Goal: Information Seeking & Learning: Learn about a topic

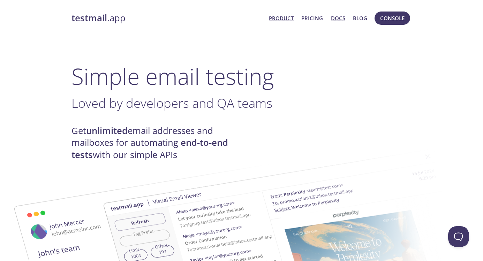
click at [334, 18] on link "Docs" at bounding box center [338, 18] width 14 height 9
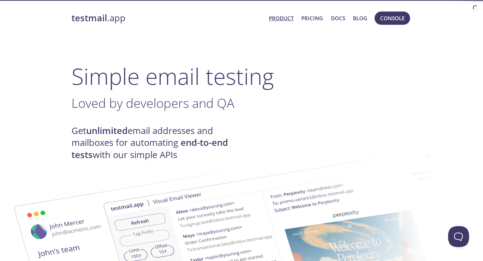
click at [278, 18] on link "Product" at bounding box center [281, 18] width 25 height 9
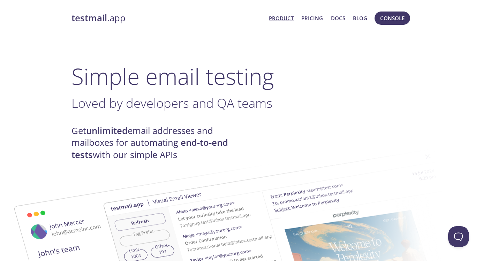
click at [276, 17] on link "Product" at bounding box center [281, 18] width 25 height 9
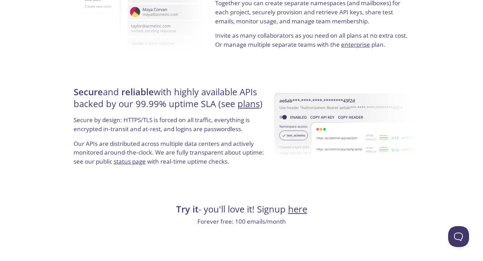
scroll to position [1334, 0]
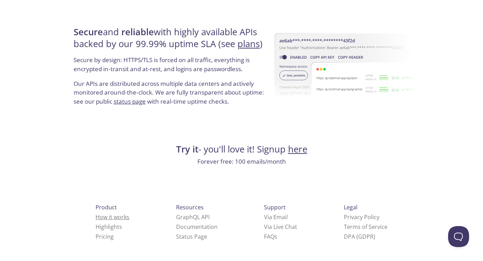
click at [97, 216] on link "How it works" at bounding box center [113, 217] width 34 height 8
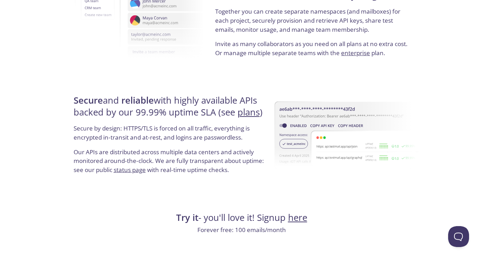
scroll to position [1334, 0]
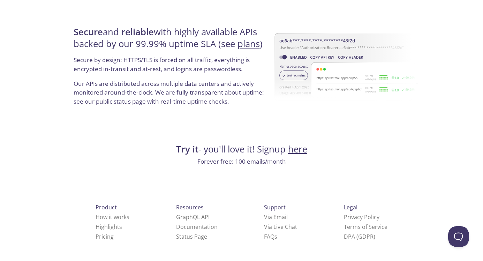
drag, startPoint x: 397, startPoint y: 207, endPoint x: 344, endPoint y: 208, distance: 53.0
drag, startPoint x: 344, startPoint y: 208, endPoint x: 397, endPoint y: 208, distance: 53.7
click at [264, 207] on span "Support" at bounding box center [275, 207] width 22 height 8
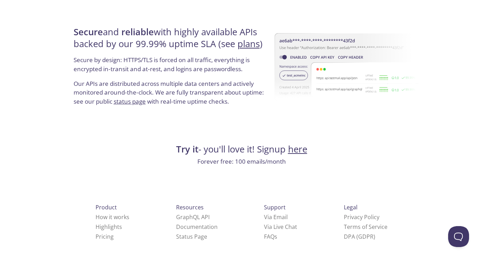
click at [264, 232] on li "FAQ s" at bounding box center [280, 237] width 33 height 10
click at [264, 235] on link "FAQ s" at bounding box center [270, 237] width 13 height 8
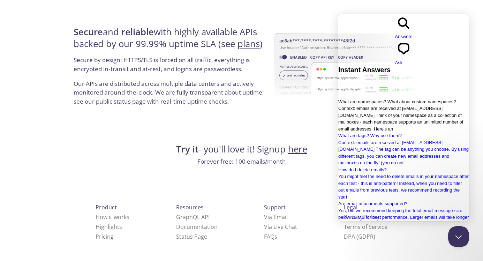
scroll to position [4, 0]
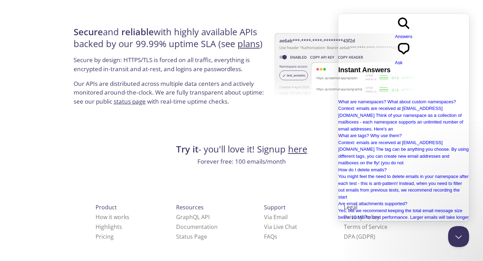
click at [292, 109] on img at bounding box center [347, 67] width 144 height 112
click at [417, 246] on div "Product How it works Highlights Pricing Resources GraphQL API Documentation Sta…" at bounding box center [241, 248] width 363 height 130
click at [452, 239] on button "Close Beacon popover" at bounding box center [457, 235] width 21 height 21
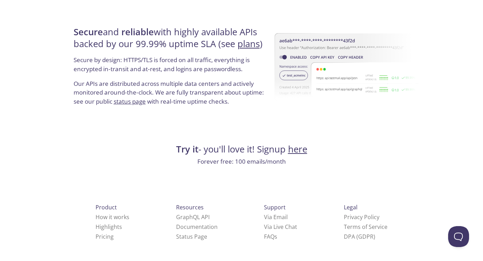
drag, startPoint x: 397, startPoint y: 205, endPoint x: 361, endPoint y: 206, distance: 36.6
drag, startPoint x: 397, startPoint y: 207, endPoint x: 331, endPoint y: 207, distance: 65.6
click at [331, 207] on div "Product How it works Highlights Pricing Resources GraphQL API Documentation Sta…" at bounding box center [241, 248] width 363 height 130
click at [333, 207] on div "Legal Privacy Policy Terms of Service DPA (GDPR)" at bounding box center [366, 221] width 66 height 61
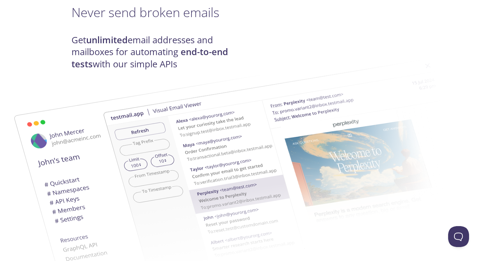
scroll to position [0, 0]
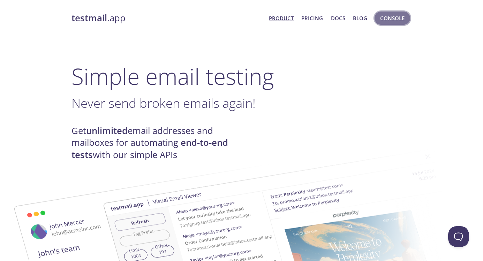
click at [393, 12] on button "Console" at bounding box center [393, 18] width 36 height 13
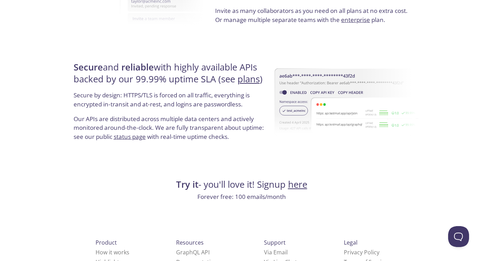
scroll to position [1315, 0]
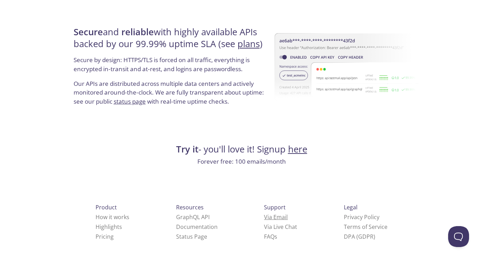
click at [264, 215] on link "Via Email" at bounding box center [276, 217] width 24 height 8
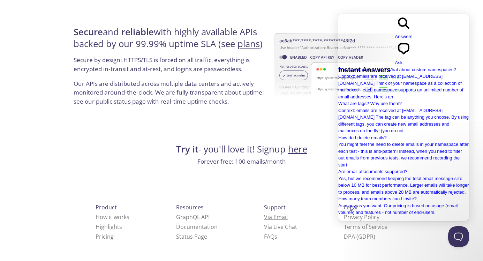
scroll to position [0, 0]
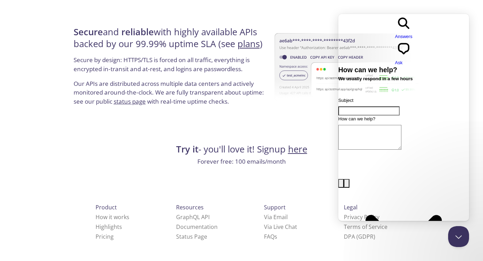
click at [395, 34] on span "Answers" at bounding box center [403, 36] width 17 height 5
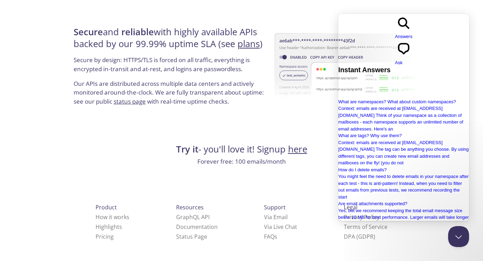
click at [413, 53] on span "chat-square" at bounding box center [403, 55] width 17 height 5
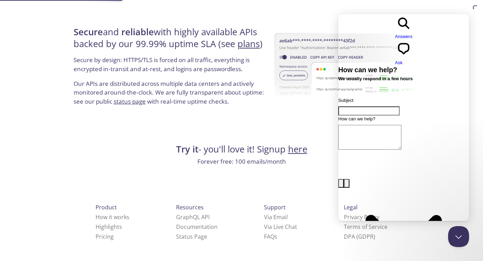
click at [253, 250] on div "Support Via Email Via Live Chat FAQ s" at bounding box center [280, 221] width 55 height 61
click at [275, 236] on span "s" at bounding box center [276, 237] width 3 height 8
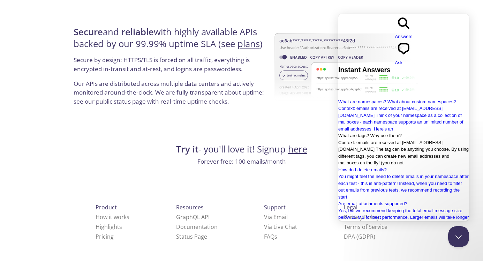
scroll to position [134, 0]
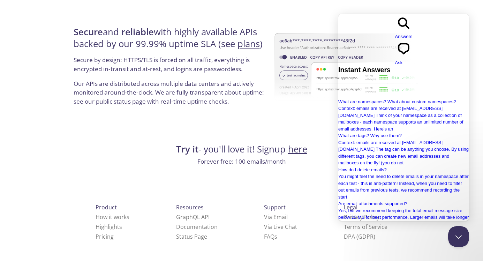
click at [139, 152] on h4 "Try it - you'll love it! Signup here" at bounding box center [242, 149] width 340 height 12
click at [157, 120] on div "Secure and reliable with highly available APIs backed by our 99.99% uptime SLA …" at bounding box center [171, 68] width 199 height 105
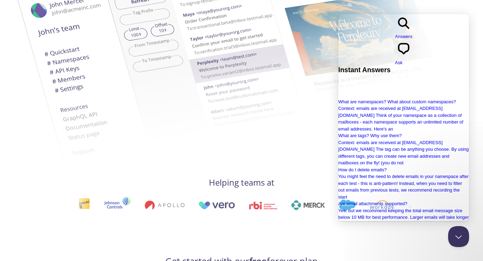
scroll to position [0, 0]
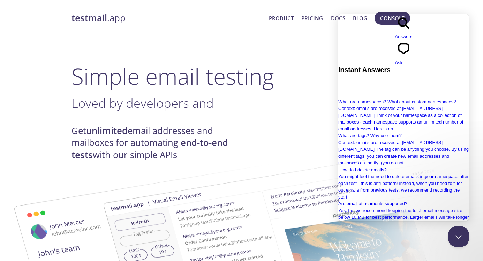
click at [319, 22] on link "Pricing" at bounding box center [312, 18] width 22 height 9
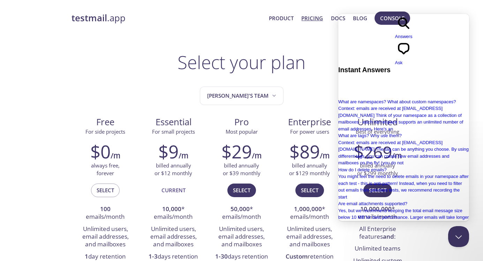
click at [254, 66] on h1 "Select your plan" at bounding box center [242, 62] width 128 height 21
click at [452, 238] on button "Close Beacon popover" at bounding box center [457, 235] width 21 height 21
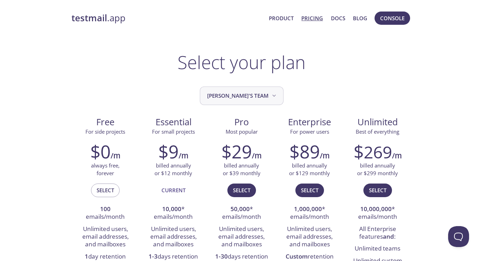
click at [258, 98] on span "[PERSON_NAME]'s team" at bounding box center [242, 95] width 70 height 9
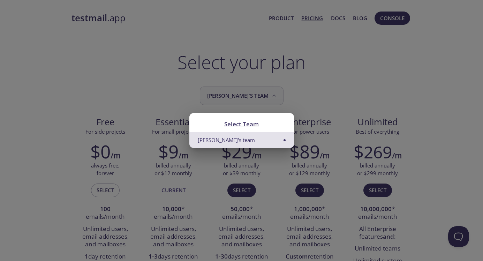
click at [258, 98] on div "Select Team Zsofia's team" at bounding box center [241, 130] width 483 height 261
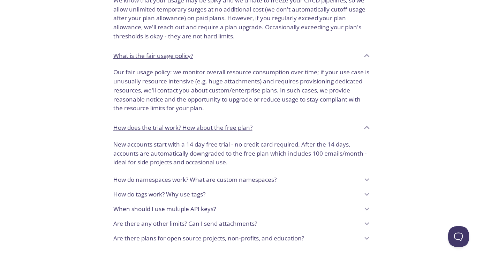
scroll to position [628, 0]
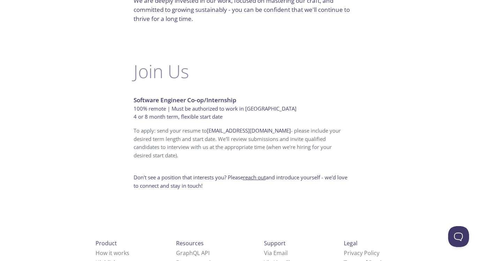
scroll to position [440, 0]
click at [266, 173] on link "reach out" at bounding box center [254, 176] width 23 height 7
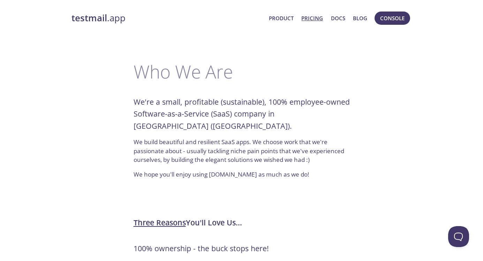
click at [314, 16] on link "Pricing" at bounding box center [312, 18] width 22 height 9
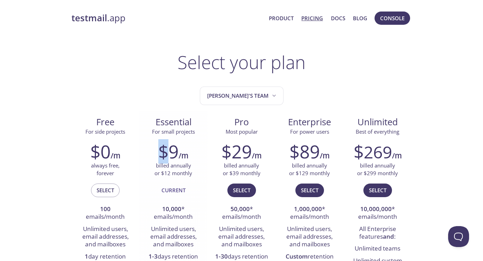
drag, startPoint x: 167, startPoint y: 152, endPoint x: 159, endPoint y: 152, distance: 7.7
click at [159, 152] on h2 "$9" at bounding box center [168, 151] width 20 height 21
copy h2 "$"
click at [165, 170] on p "billed annually or $12 monthly" at bounding box center [174, 169] width 38 height 15
drag, startPoint x: 163, startPoint y: 170, endPoint x: 171, endPoint y: 170, distance: 8.4
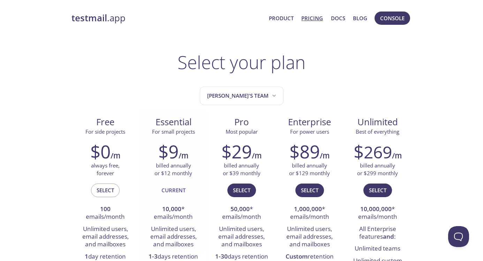
click at [172, 170] on p "billed annually or $12 monthly" at bounding box center [174, 169] width 38 height 15
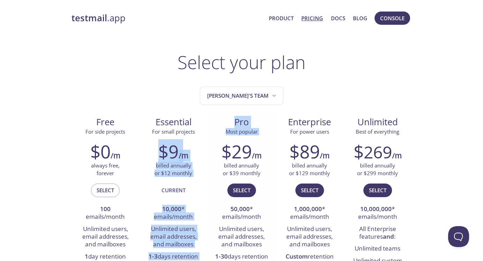
drag, startPoint x: 151, startPoint y: 148, endPoint x: 217, endPoint y: 148, distance: 65.6
click at [218, 148] on div "Free For side projects $0 /m always free, forever Select 100 emails/month Unlim…" at bounding box center [242, 243] width 340 height 264
click at [217, 148] on div "$29 /m" at bounding box center [242, 151] width 58 height 21
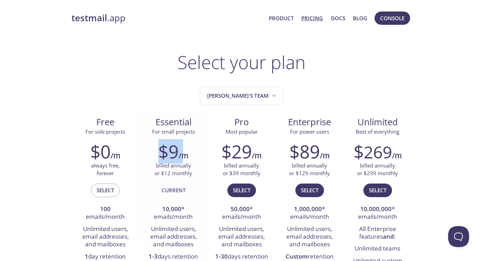
drag, startPoint x: 196, startPoint y: 148, endPoint x: 147, endPoint y: 148, distance: 49.5
click at [147, 148] on div "$9 /m" at bounding box center [174, 151] width 58 height 21
drag, startPoint x: 147, startPoint y: 148, endPoint x: 199, endPoint y: 149, distance: 52.3
click at [199, 149] on div "$9 /m" at bounding box center [174, 151] width 58 height 21
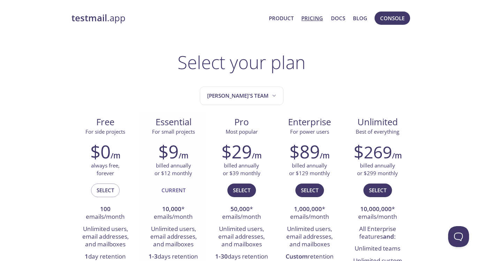
click at [199, 155] on div "$9 /m" at bounding box center [174, 151] width 58 height 21
drag, startPoint x: 197, startPoint y: 177, endPoint x: 155, endPoint y: 150, distance: 50.6
click at [155, 149] on div "$9 /m billed annually or $12 monthly Current 10,000 * emails/month Unlimited us…" at bounding box center [174, 217] width 68 height 162
copy div "$9 /m billed annually or $12 monthly"
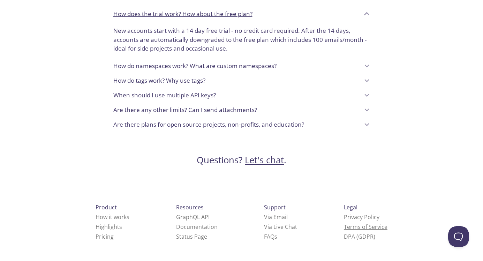
click at [344, 226] on link "Terms of Service" at bounding box center [366, 227] width 44 height 8
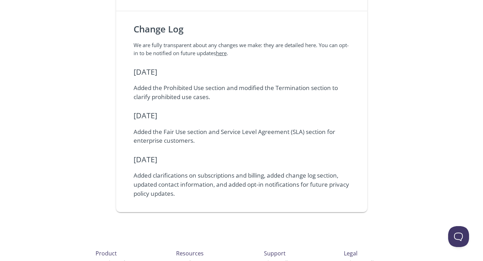
scroll to position [1805, 0]
